Goal: Transaction & Acquisition: Purchase product/service

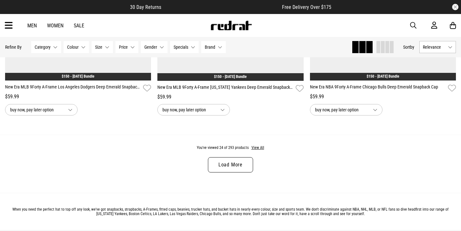
scroll to position [1959, 0]
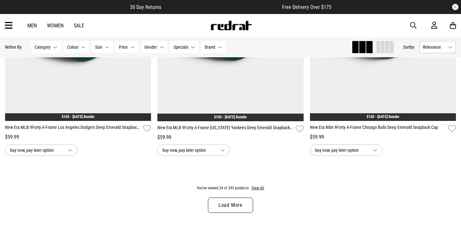
click at [222, 201] on link "Load More" at bounding box center [230, 204] width 45 height 15
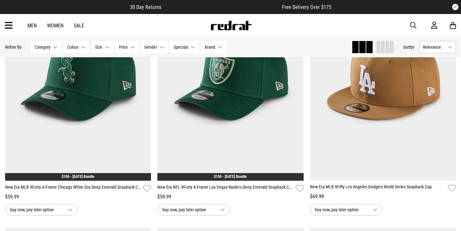
scroll to position [2153, 0]
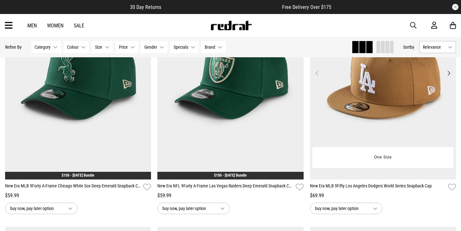
click at [385, 99] on img at bounding box center [383, 77] width 146 height 205
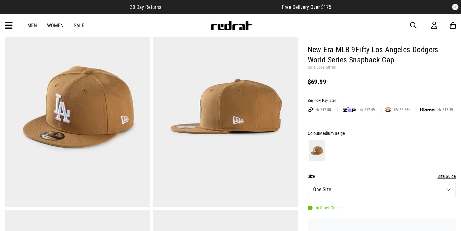
scroll to position [51, 0]
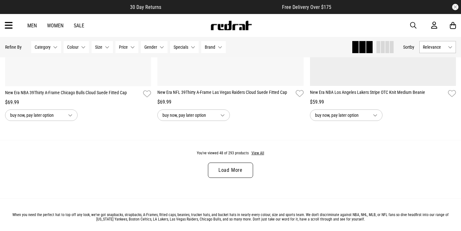
scroll to position [2029, 0]
click at [218, 172] on link "Load More" at bounding box center [230, 170] width 45 height 15
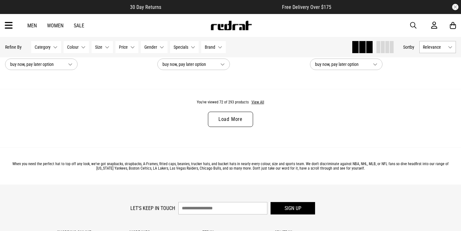
scroll to position [4073, 0]
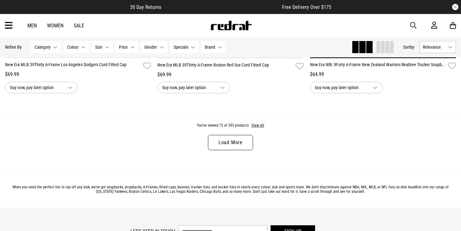
click at [219, 147] on link "Load More" at bounding box center [230, 142] width 45 height 15
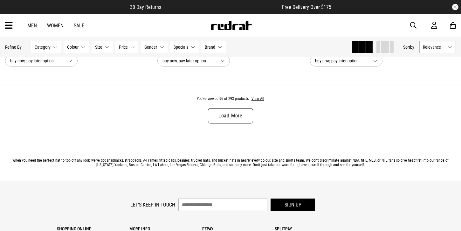
scroll to position [6114, 0]
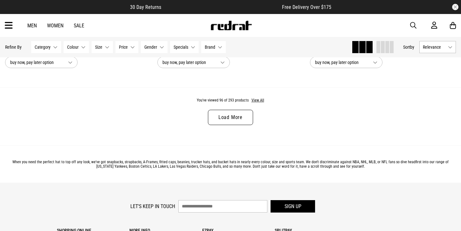
click at [221, 119] on link "Load More" at bounding box center [230, 117] width 45 height 15
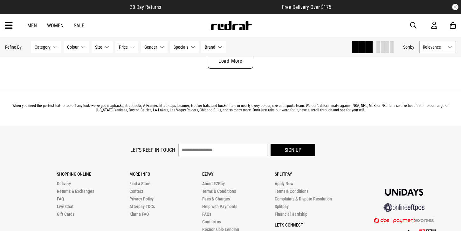
scroll to position [8186, 0]
click at [228, 59] on link "Load More" at bounding box center [230, 60] width 45 height 15
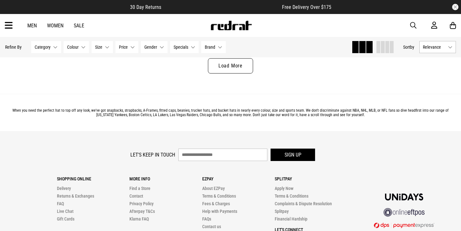
scroll to position [10187, 0]
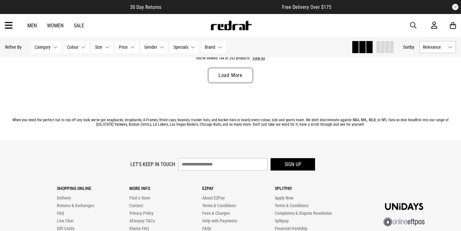
click at [221, 70] on link "Load More" at bounding box center [230, 75] width 45 height 15
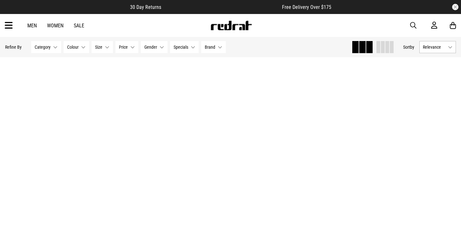
click at [221, 75] on img at bounding box center [230, 141] width 146 height 205
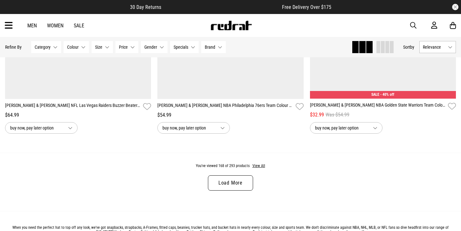
scroll to position [2020, 0]
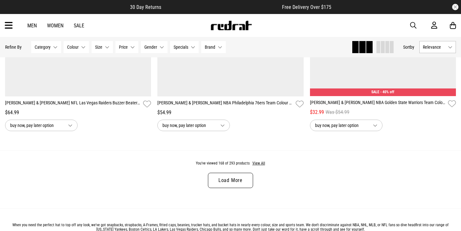
click at [226, 175] on link "Load More" at bounding box center [230, 180] width 45 height 15
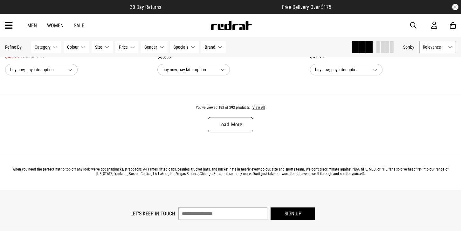
scroll to position [4094, 0]
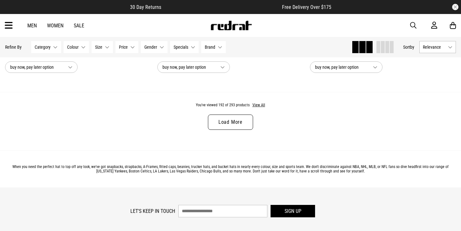
click at [243, 127] on link "Load More" at bounding box center [230, 121] width 45 height 15
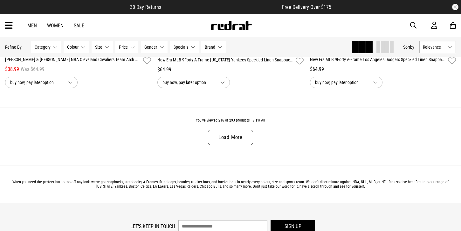
scroll to position [6092, 0]
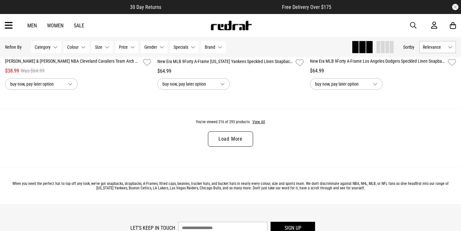
click at [240, 140] on link "Load More" at bounding box center [230, 138] width 45 height 15
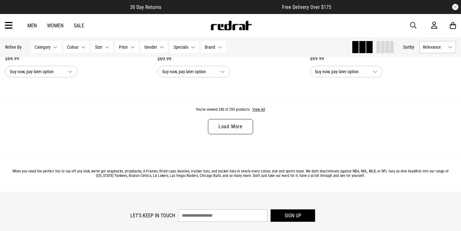
scroll to position [8101, 0]
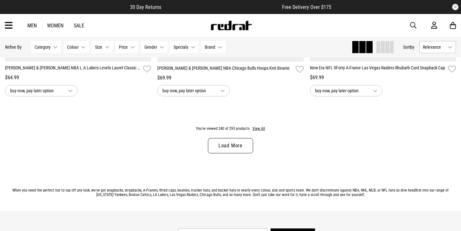
click at [241, 146] on link "Load More" at bounding box center [230, 145] width 45 height 15
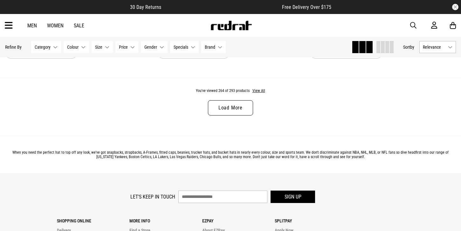
scroll to position [10154, 0]
click at [240, 102] on link "Load More" at bounding box center [230, 107] width 45 height 15
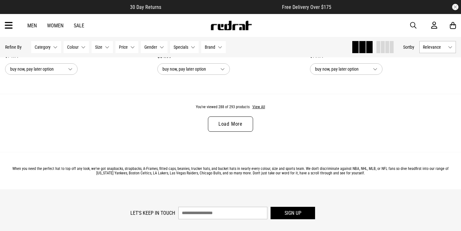
scroll to position [12152, 0]
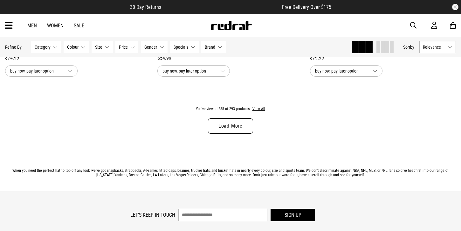
click at [239, 126] on link "Load More" at bounding box center [230, 125] width 45 height 15
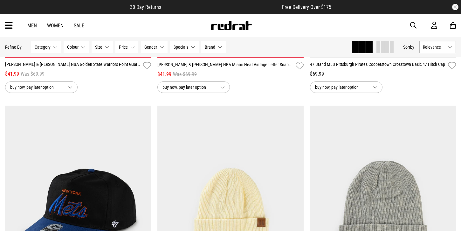
scroll to position [7310, 0]
